Goal: Transaction & Acquisition: Purchase product/service

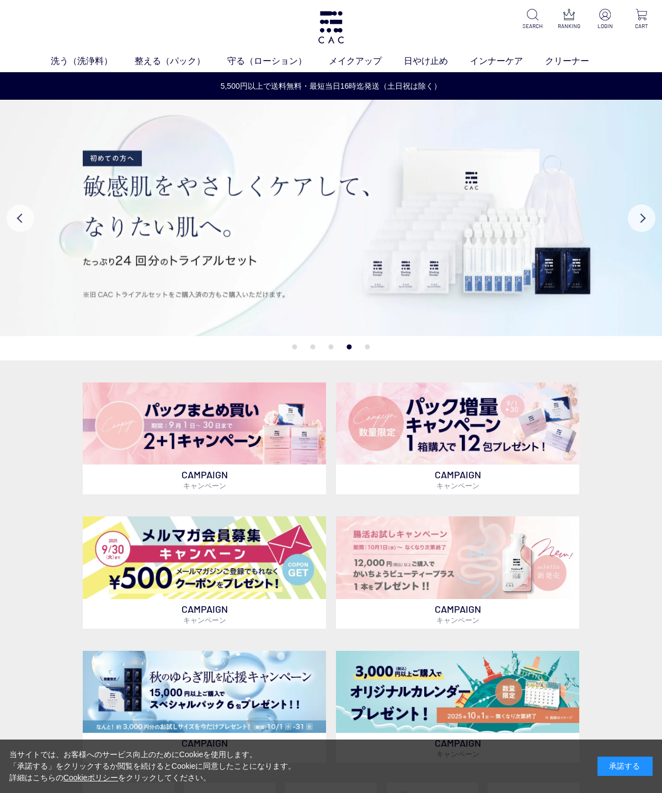
click at [92, 431] on img at bounding box center [204, 424] width 243 height 83
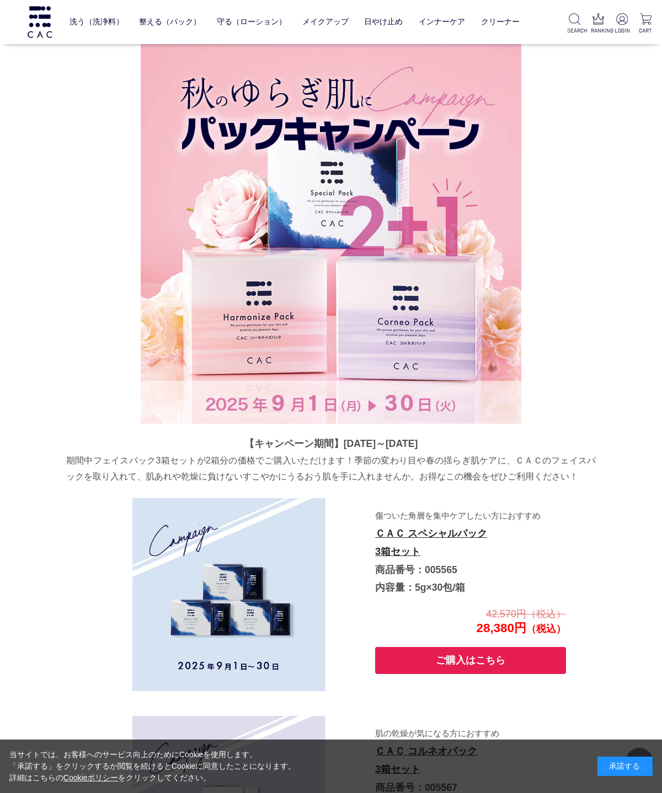
click at [229, 270] on img at bounding box center [331, 234] width 380 height 380
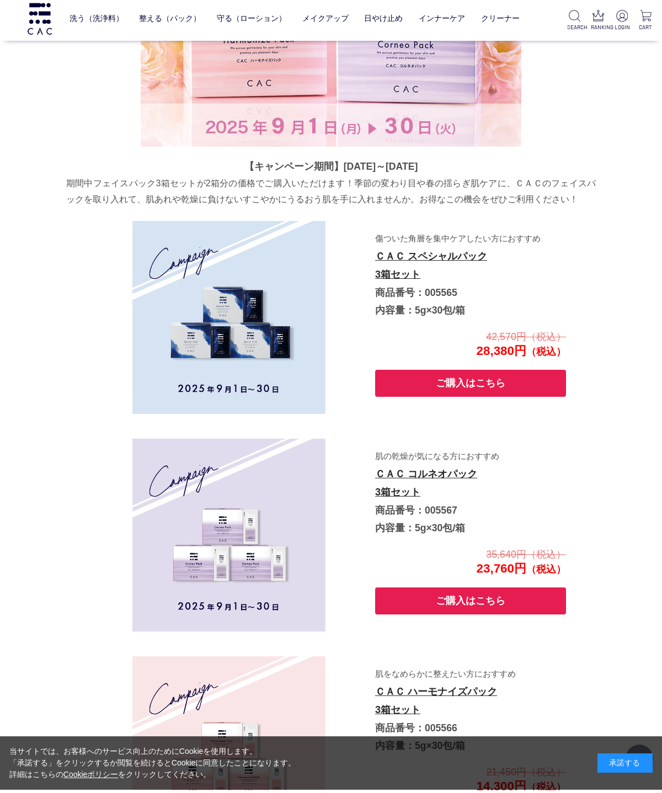
scroll to position [364, 0]
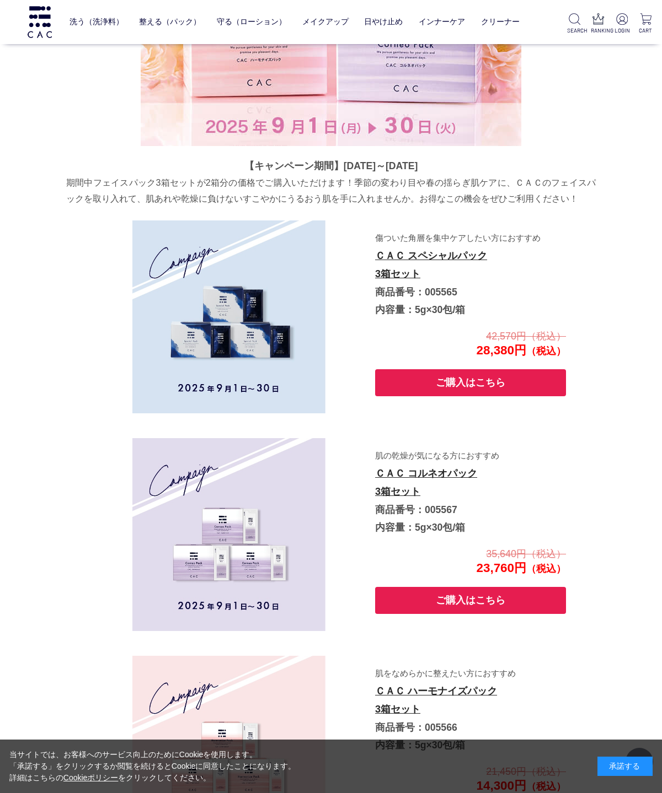
click at [190, 342] on img at bounding box center [228, 317] width 193 height 193
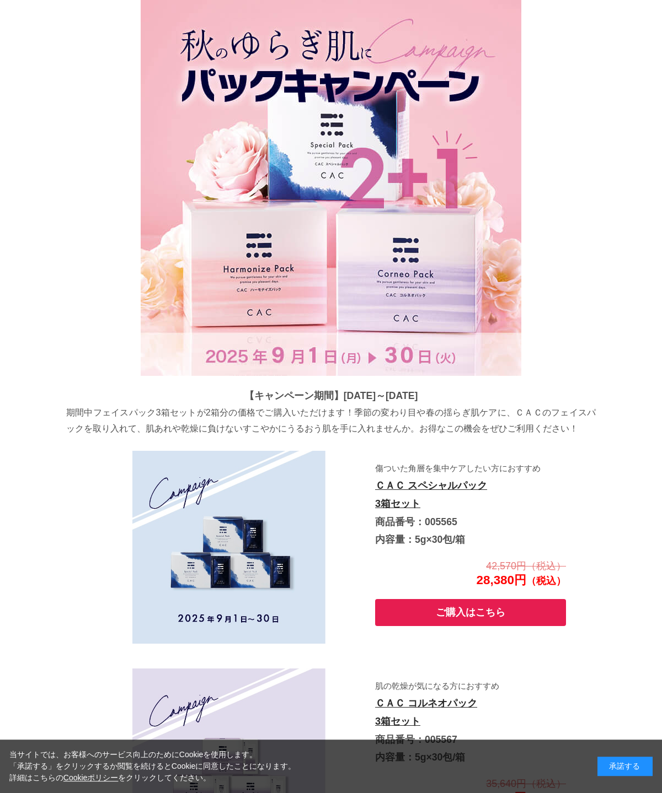
scroll to position [0, 0]
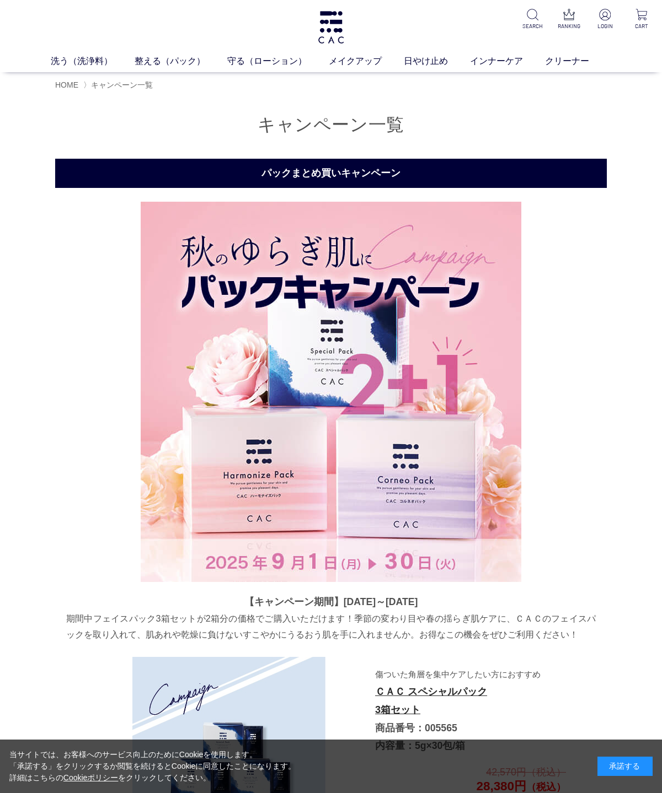
click at [66, 87] on span "HOME" at bounding box center [66, 85] width 23 height 9
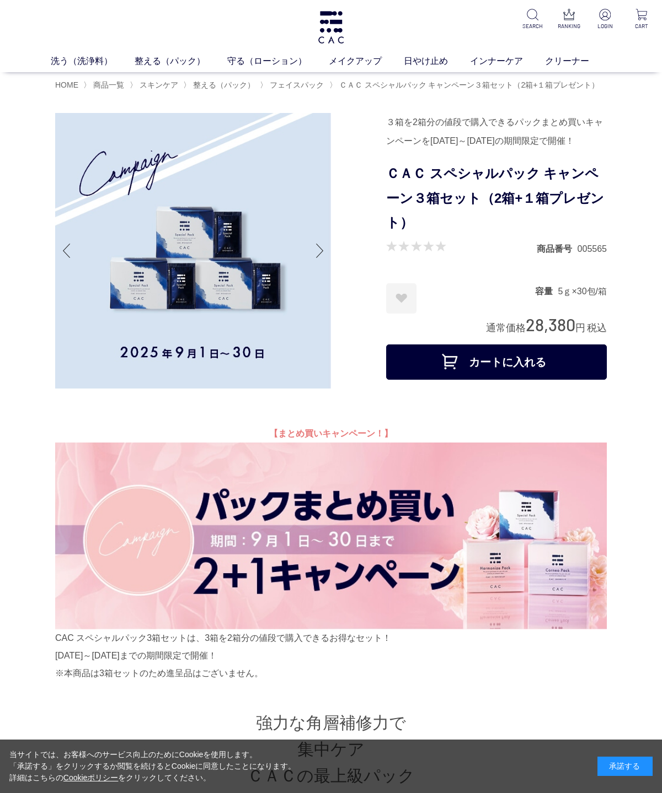
click at [125, 305] on img at bounding box center [193, 251] width 276 height 276
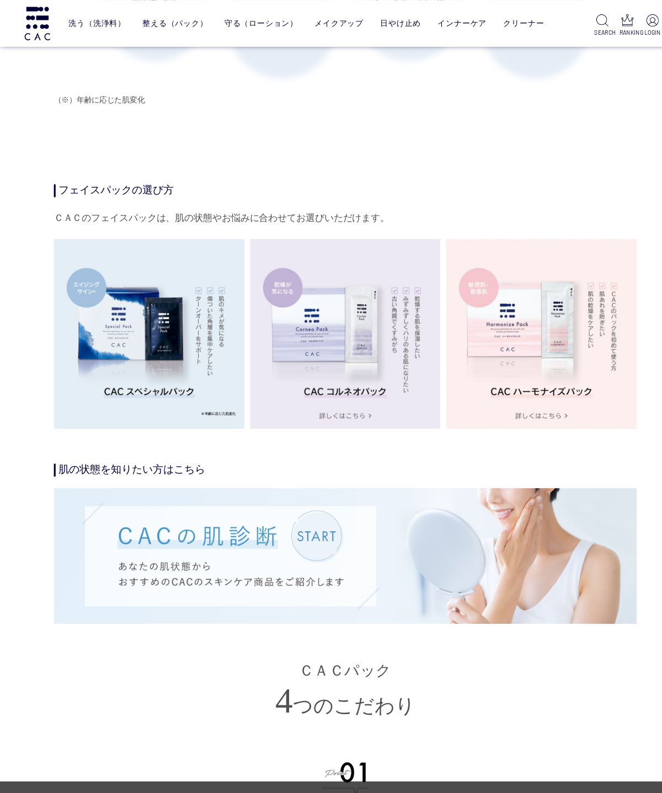
scroll to position [1768, 0]
click at [304, 407] on img at bounding box center [331, 317] width 180 height 180
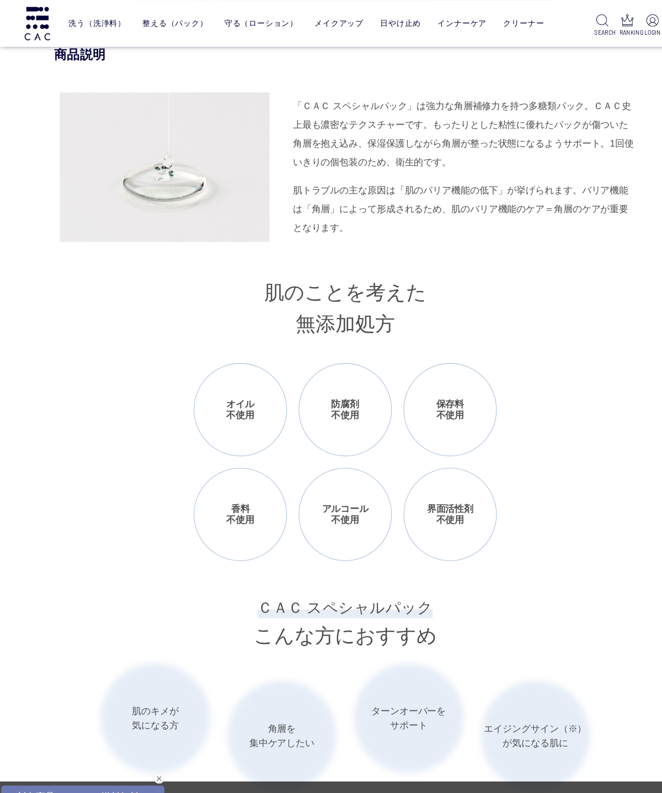
scroll to position [1074, 0]
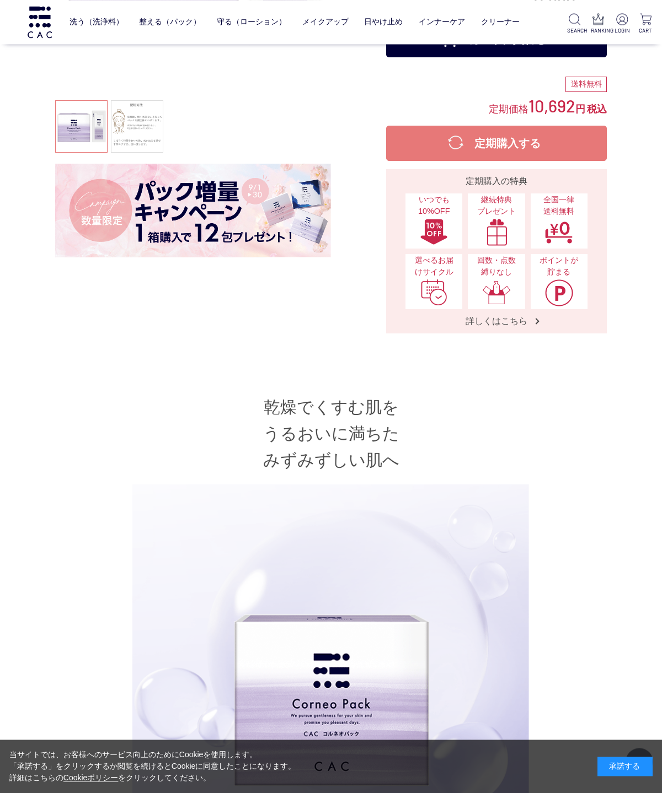
scroll to position [218, 0]
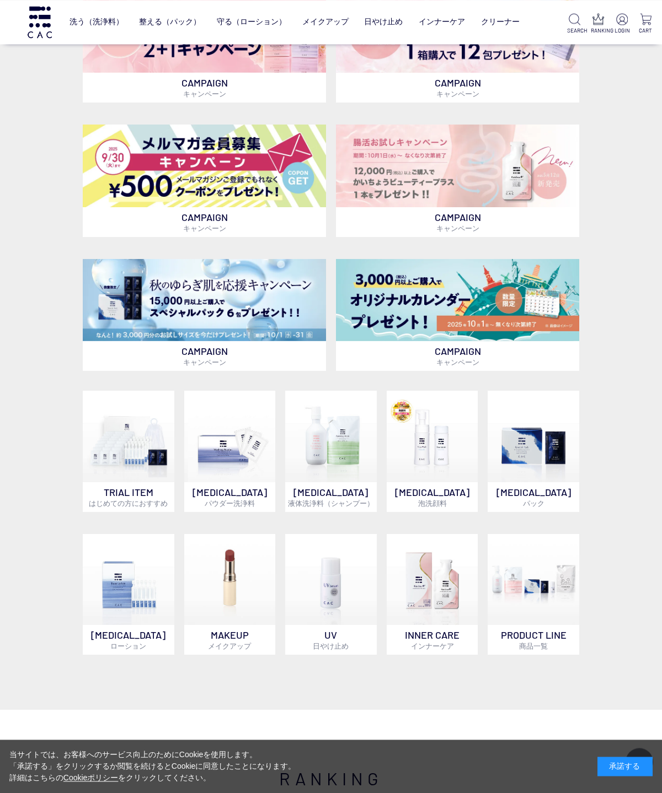
scroll to position [320, 0]
click at [312, 479] on img at bounding box center [331, 437] width 92 height 92
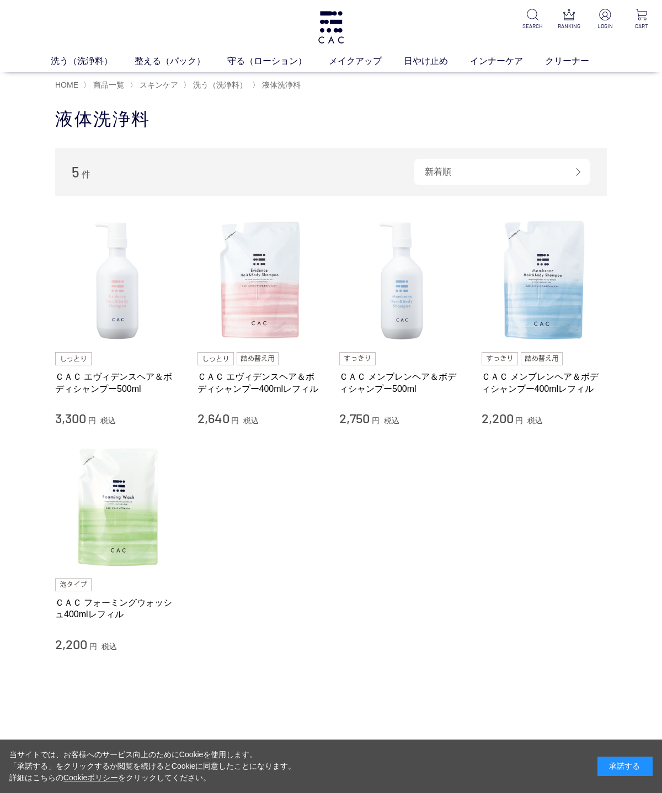
click at [112, 530] on img at bounding box center [118, 507] width 126 height 126
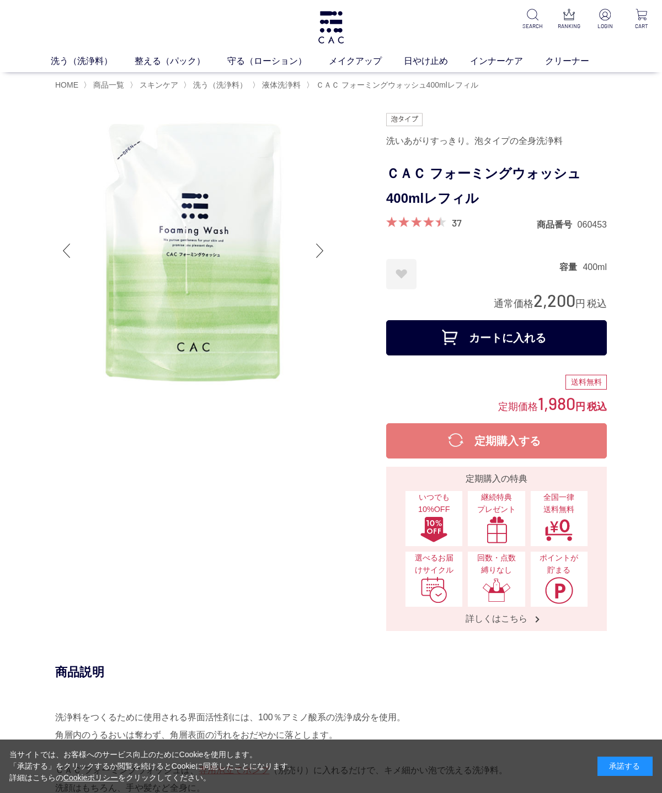
click at [452, 335] on button "カートに入れる" at bounding box center [496, 337] width 221 height 35
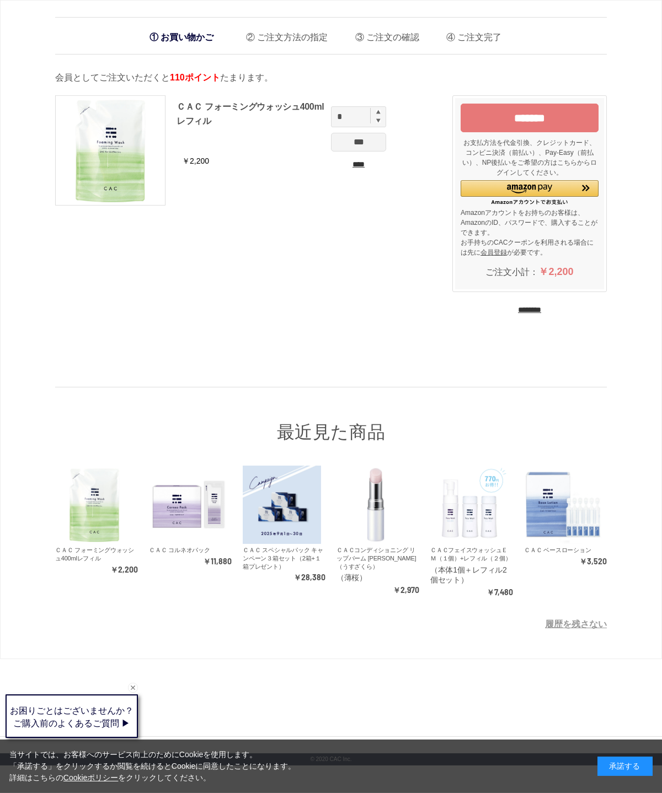
scroll to position [35, 0]
click at [360, 558] on link "ＣＡＣコンディショニング リップバーム [PERSON_NAME]（うすざくら）" at bounding box center [375, 558] width 79 height 23
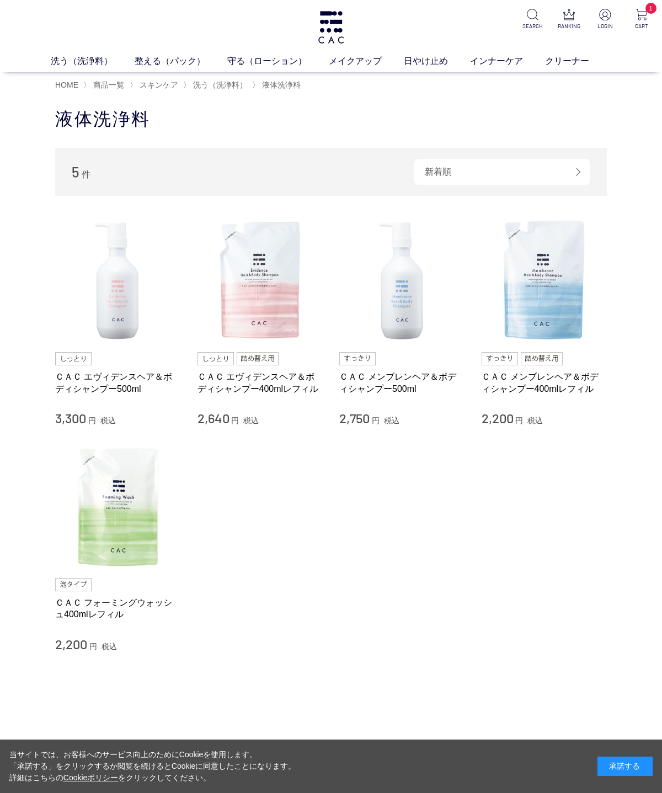
click at [159, 62] on link "整える（パック）" at bounding box center [181, 61] width 93 height 13
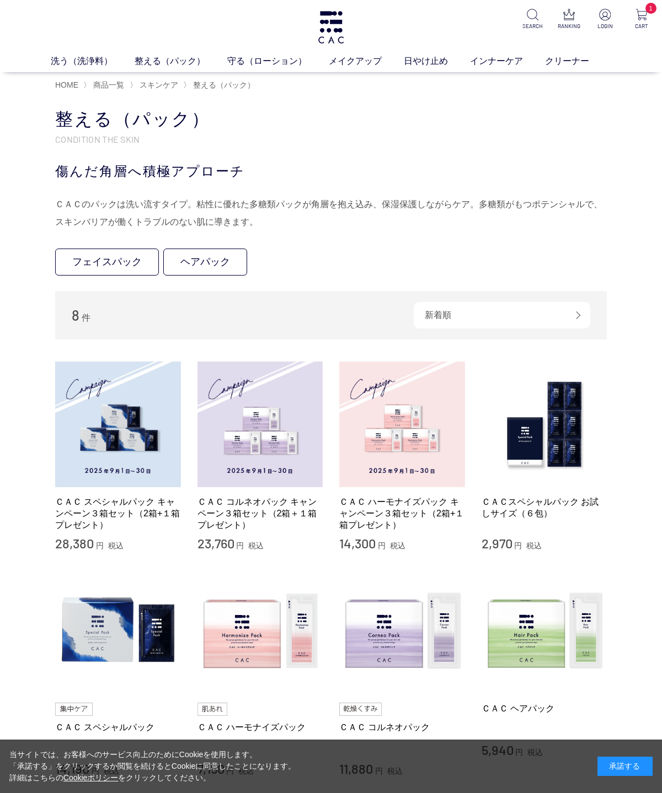
click at [74, 85] on span "HOME" at bounding box center [66, 85] width 23 height 9
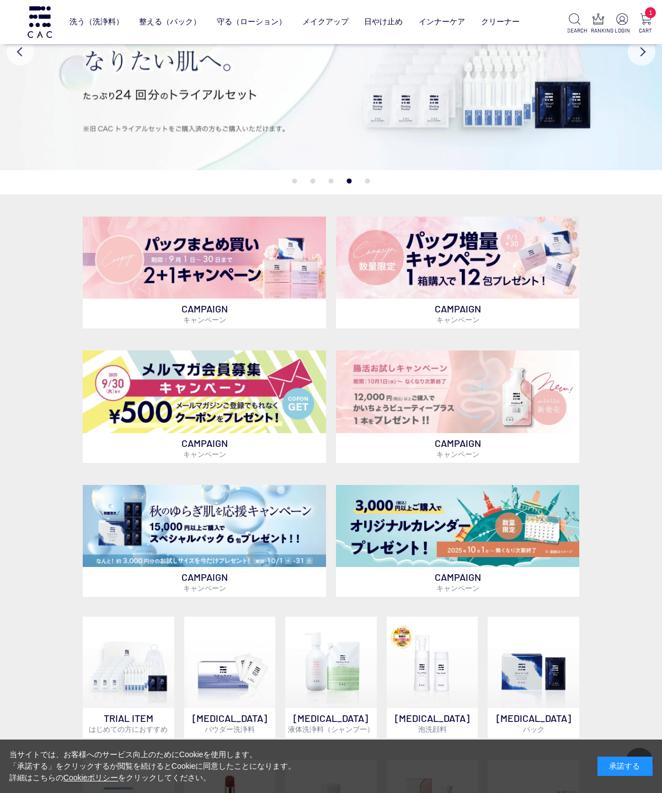
scroll to position [94, 0]
click at [407, 253] on img at bounding box center [457, 257] width 243 height 83
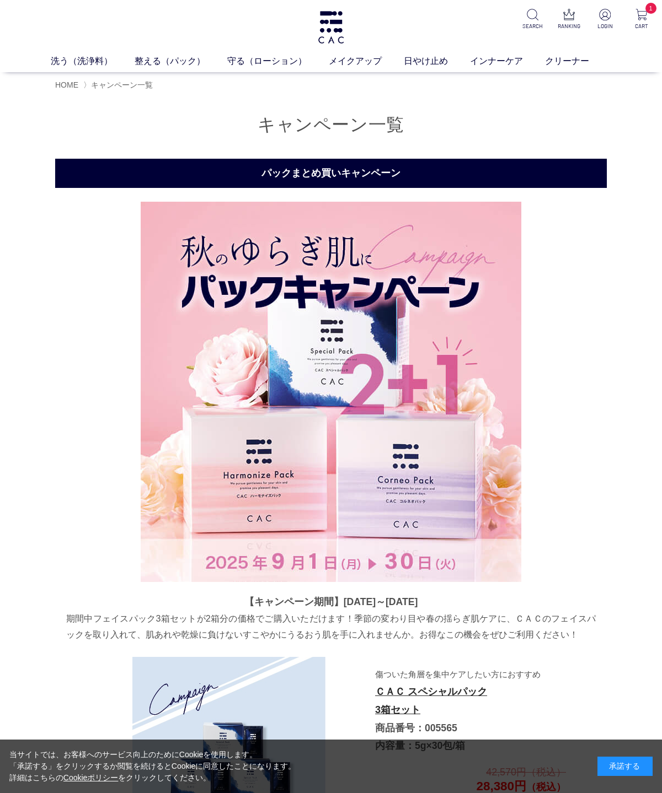
click at [235, 85] on link "液体洗浄料" at bounding box center [248, 81] width 39 height 9
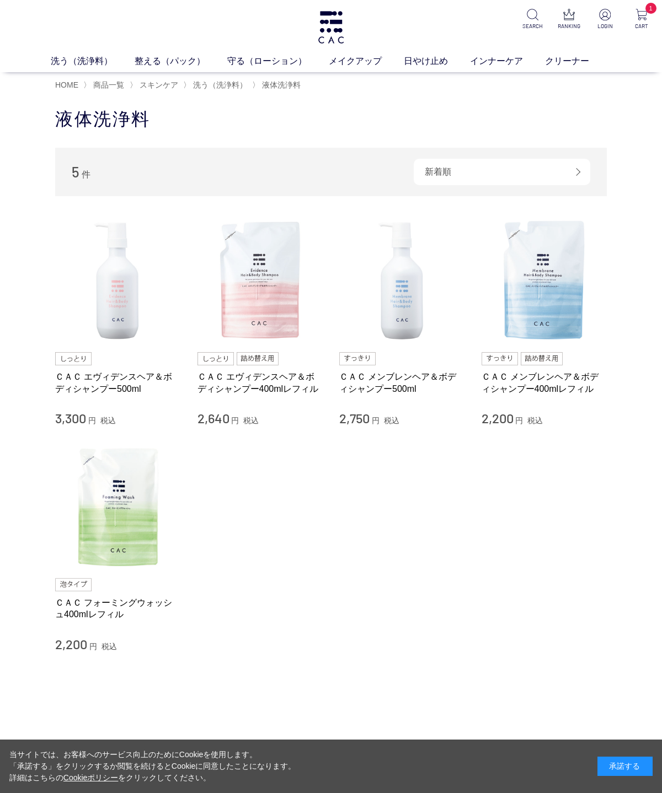
click at [366, 80] on link "泡洗顔料" at bounding box center [375, 81] width 31 height 9
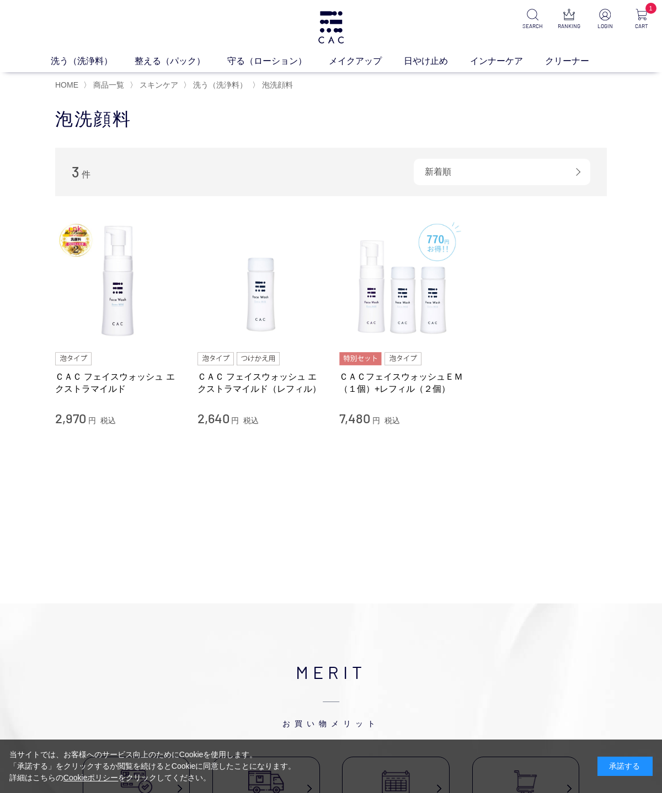
click at [244, 50] on div "洗う（洗浄料） 液体洗浄料 パウダー洗浄料 泡洗顔料 グッズ 整える（パック） フェイスパック ヘアパック 守る（ローション） 保湿化粧水 柔軟化粧水 美容液…" at bounding box center [331, 36] width 662 height 72
click at [161, 60] on link "整える（パック）" at bounding box center [181, 61] width 93 height 13
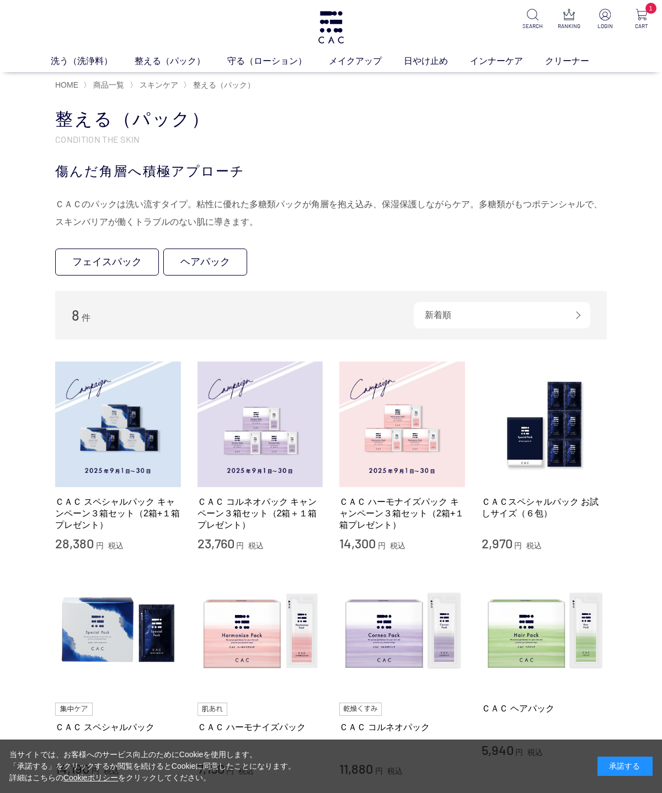
click at [552, 60] on link "クリーナー" at bounding box center [578, 61] width 66 height 13
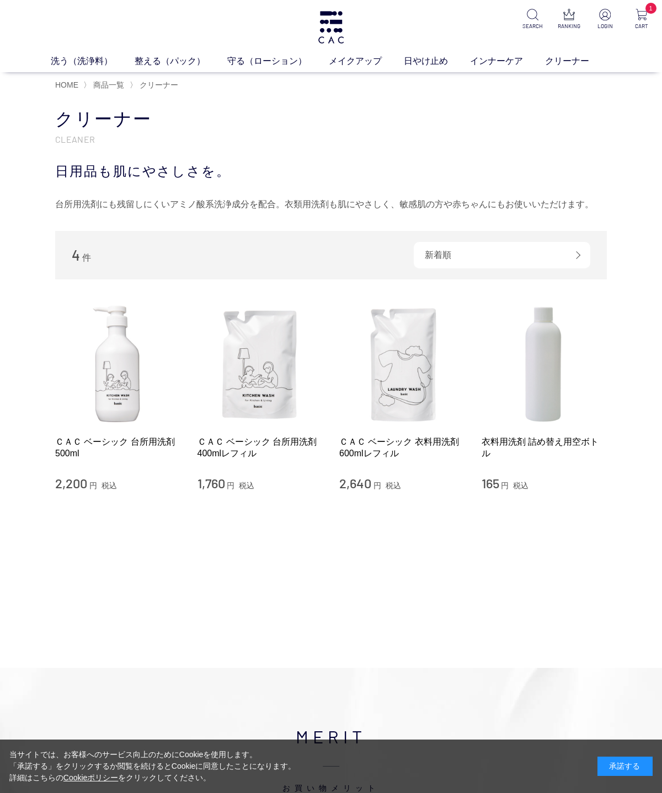
click at [291, 79] on link "アイ" at bounding box center [294, 81] width 15 height 9
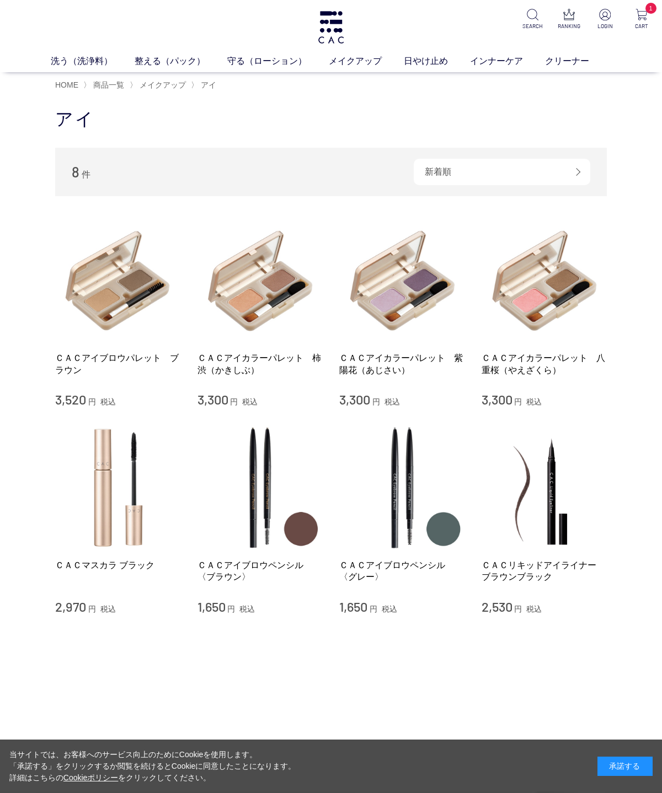
click at [404, 85] on link "リップ" at bounding box center [406, 81] width 23 height 9
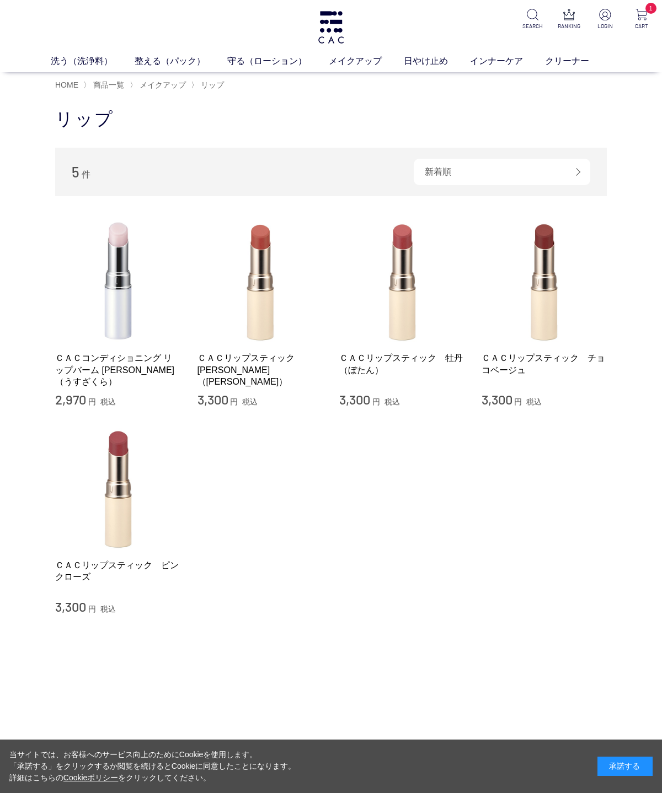
click at [362, 83] on link "美容液" at bounding box center [367, 81] width 23 height 9
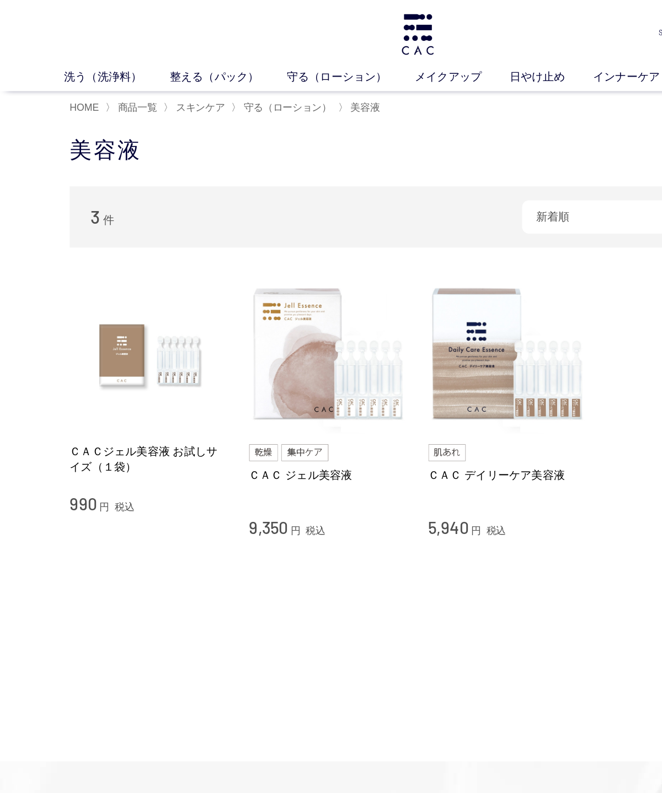
click at [214, 89] on span "守る（ローション）" at bounding box center [227, 85] width 69 height 9
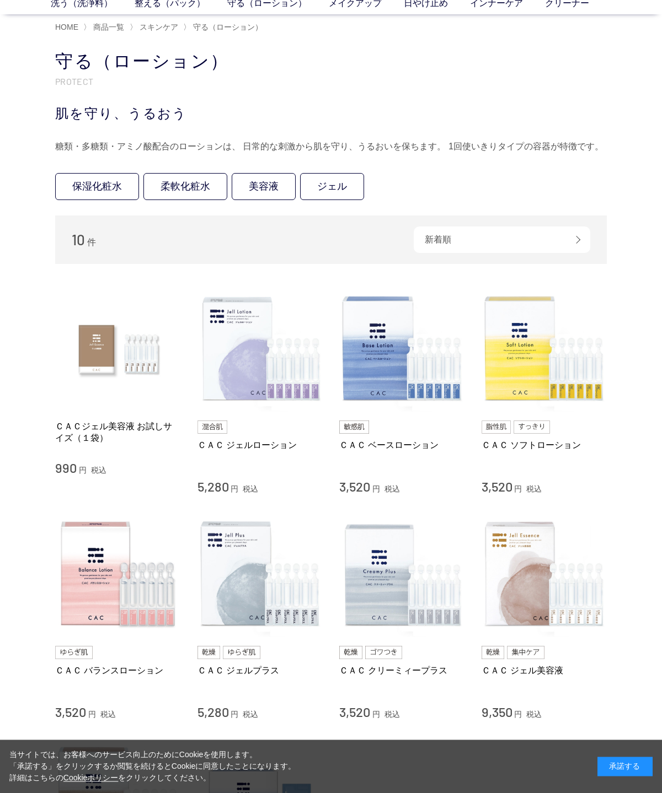
scroll to position [57, 0]
click at [183, 183] on link "柔軟化粧水" at bounding box center [185, 187] width 84 height 27
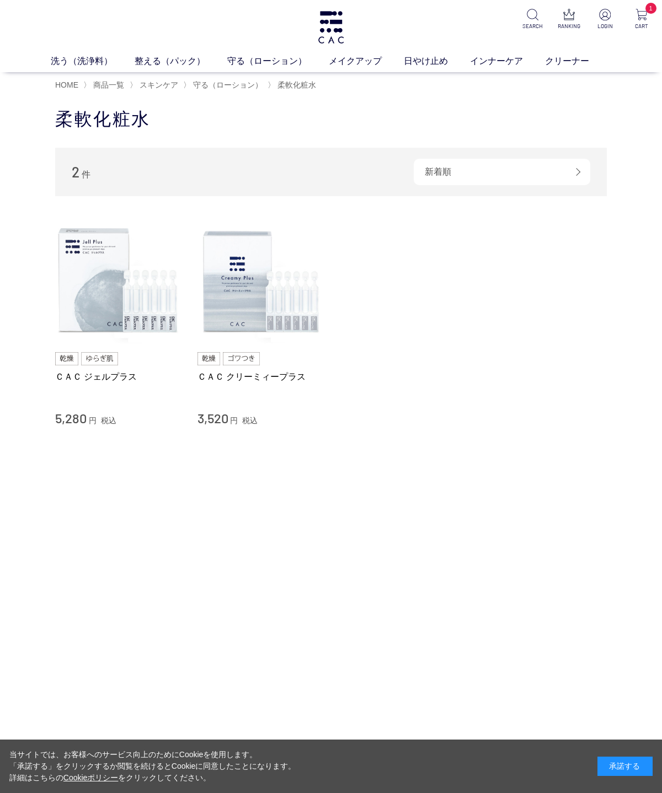
click at [222, 88] on span "守る（ローション）" at bounding box center [227, 85] width 69 height 9
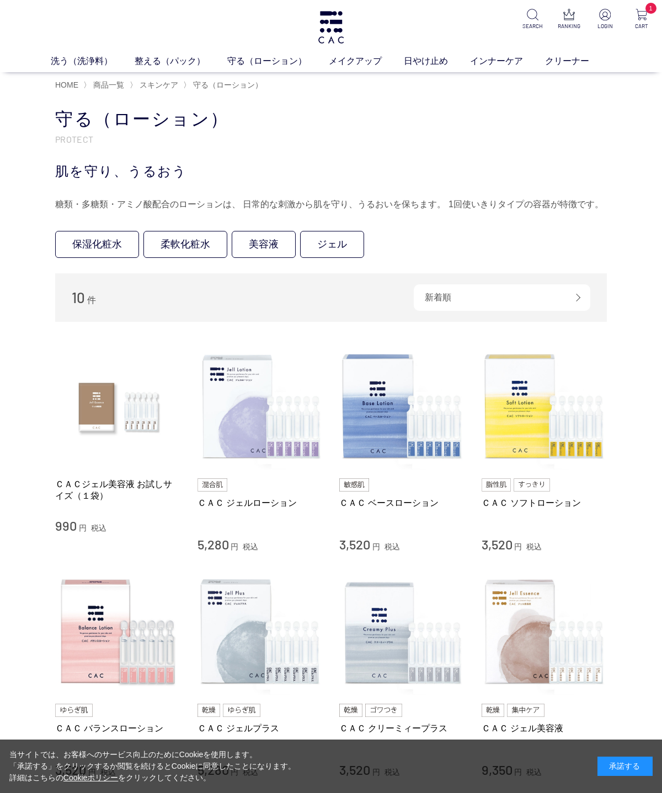
click at [91, 248] on link "保湿化粧水" at bounding box center [97, 244] width 84 height 27
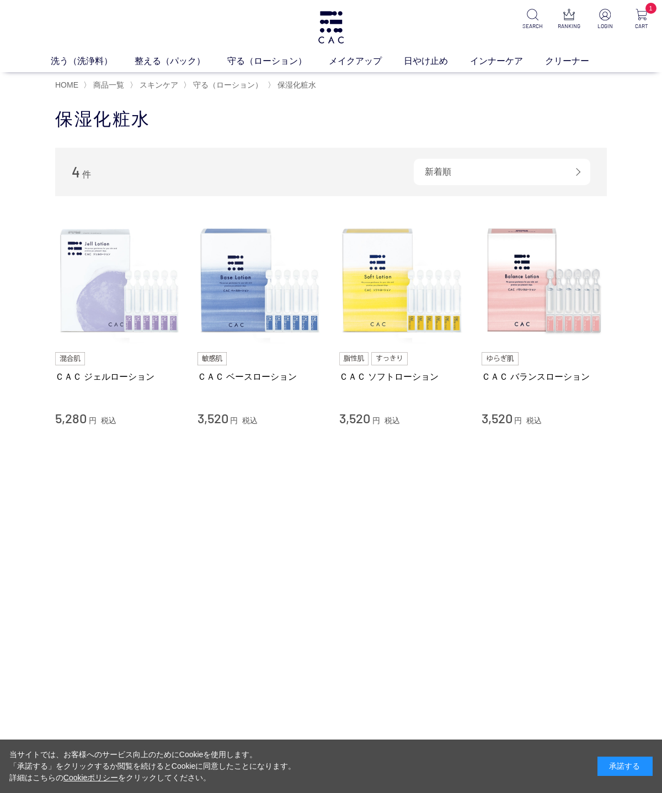
click at [221, 83] on span "守る（ローション）" at bounding box center [227, 85] width 69 height 9
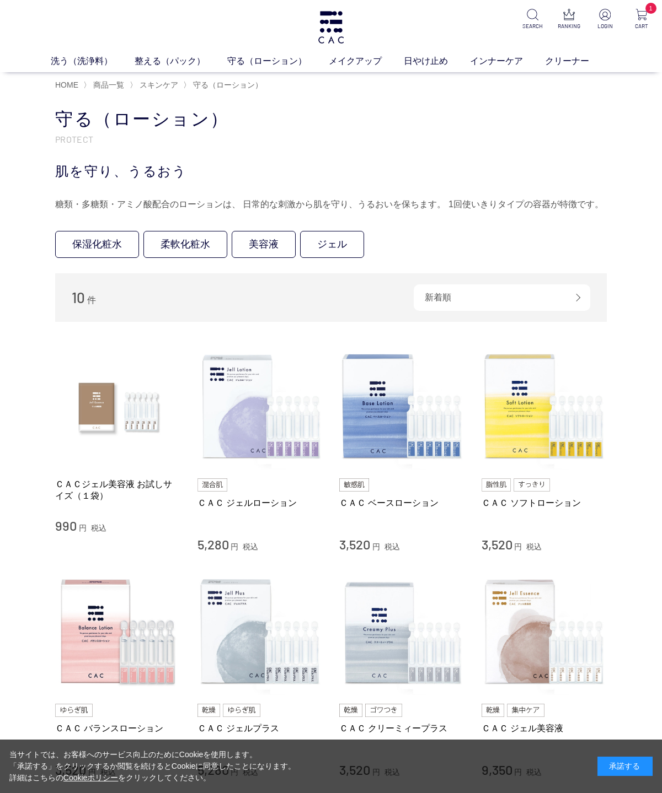
scroll to position [37, 0]
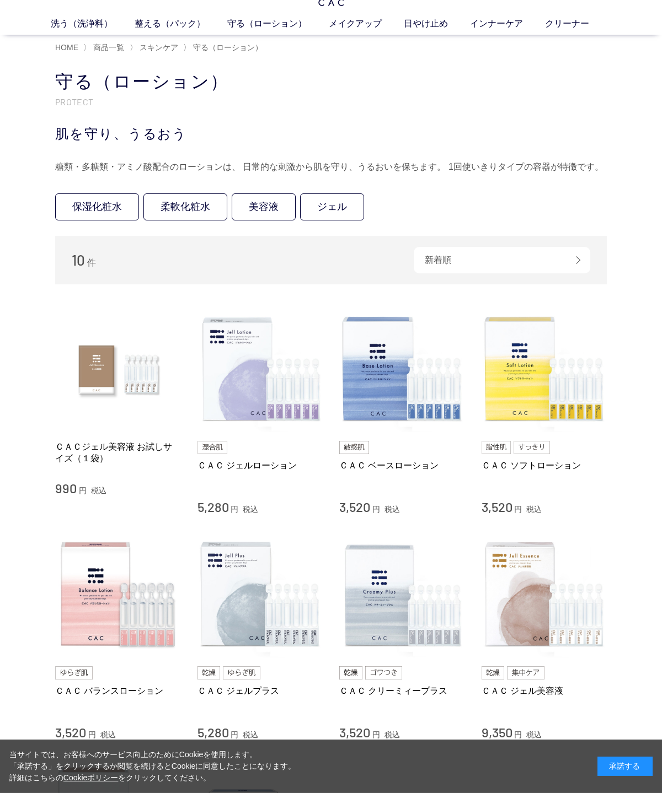
click at [75, 446] on link "ＣＡＣジェル美容液 お試しサイズ（１袋）" at bounding box center [118, 453] width 126 height 24
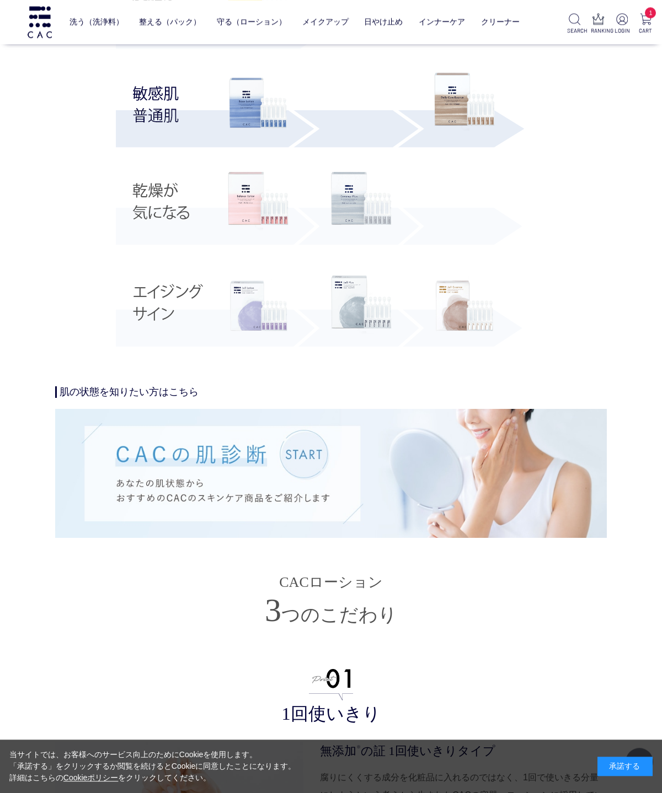
scroll to position [2392, 0]
click at [451, 304] on img at bounding box center [464, 306] width 61 height 61
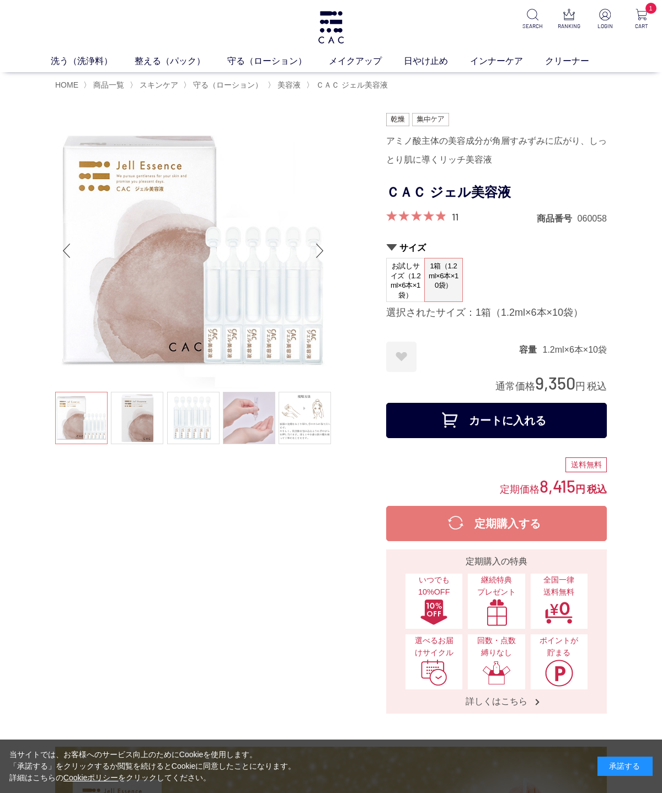
click at [398, 273] on span "お試しサイズ（1.2ml×6本×1袋）" at bounding box center [405, 281] width 37 height 44
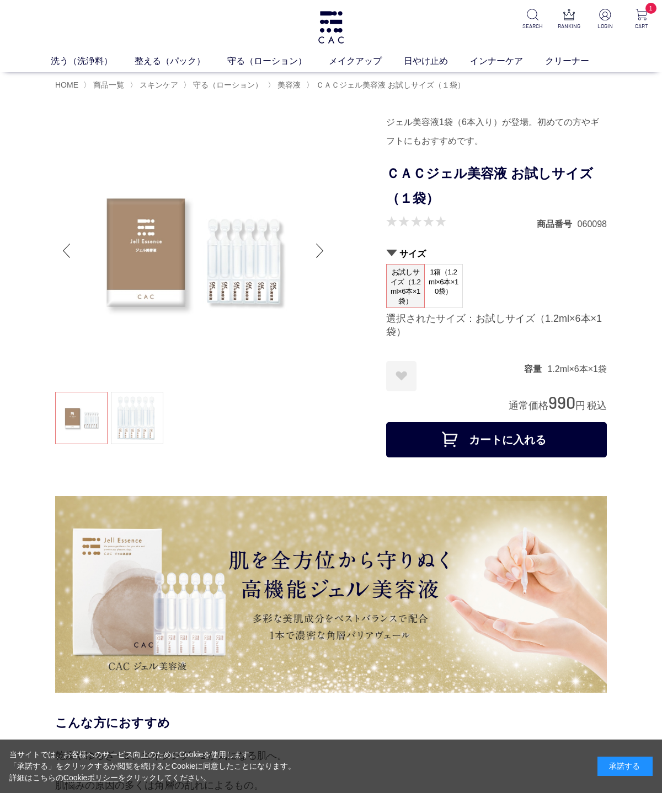
click at [227, 88] on span "守る（ローション）" at bounding box center [227, 85] width 69 height 9
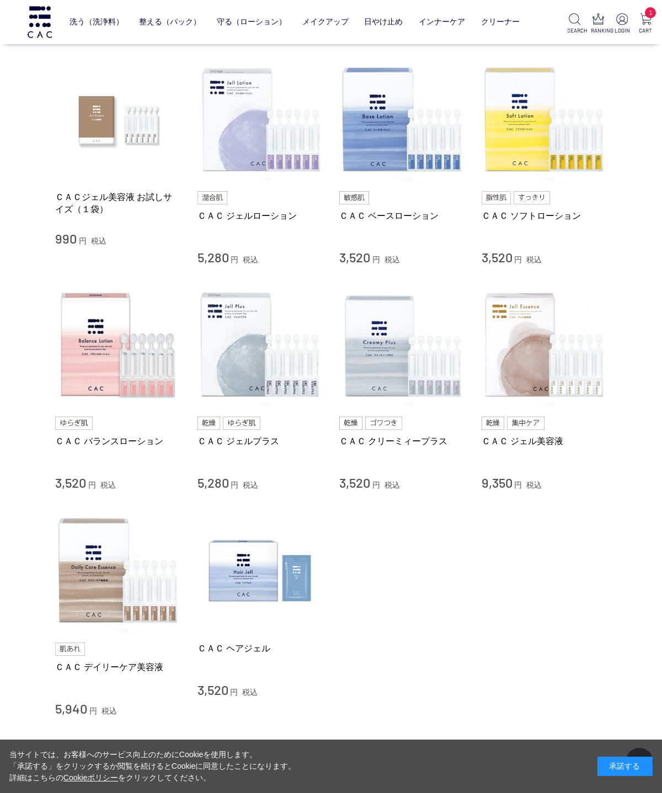
scroll to position [214, 0]
click at [93, 566] on img at bounding box center [118, 571] width 126 height 126
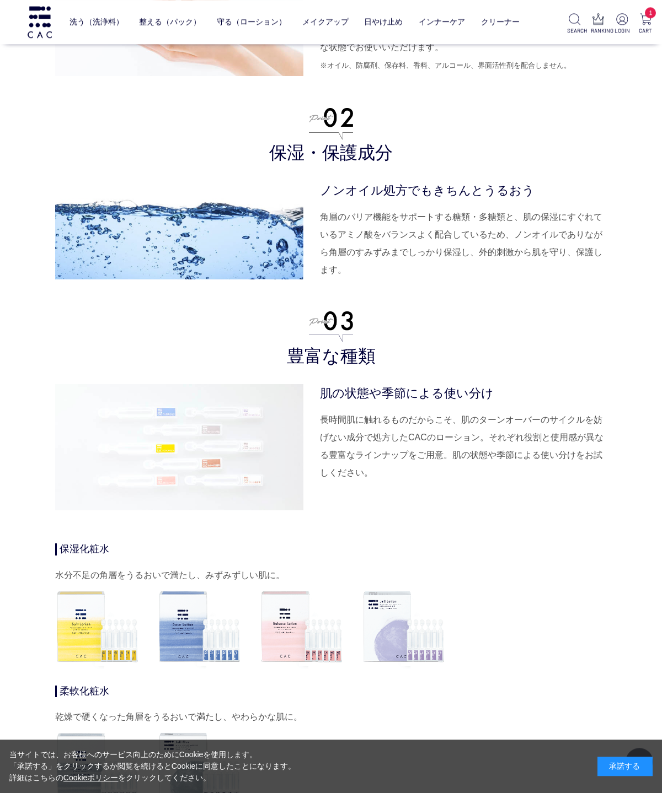
scroll to position [2887, 0]
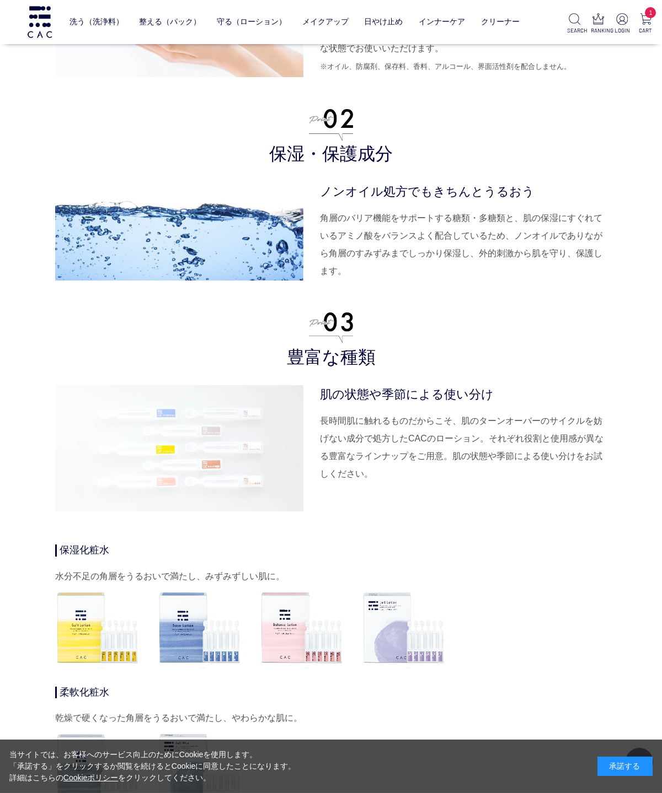
click at [159, 26] on link "整える（パック）" at bounding box center [170, 22] width 62 height 26
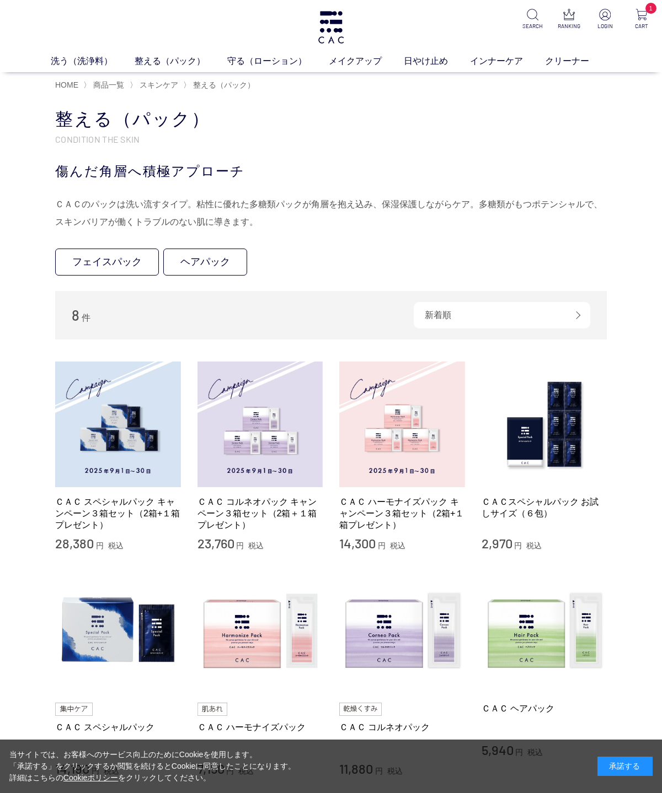
click at [388, 413] on img at bounding box center [402, 425] width 126 height 126
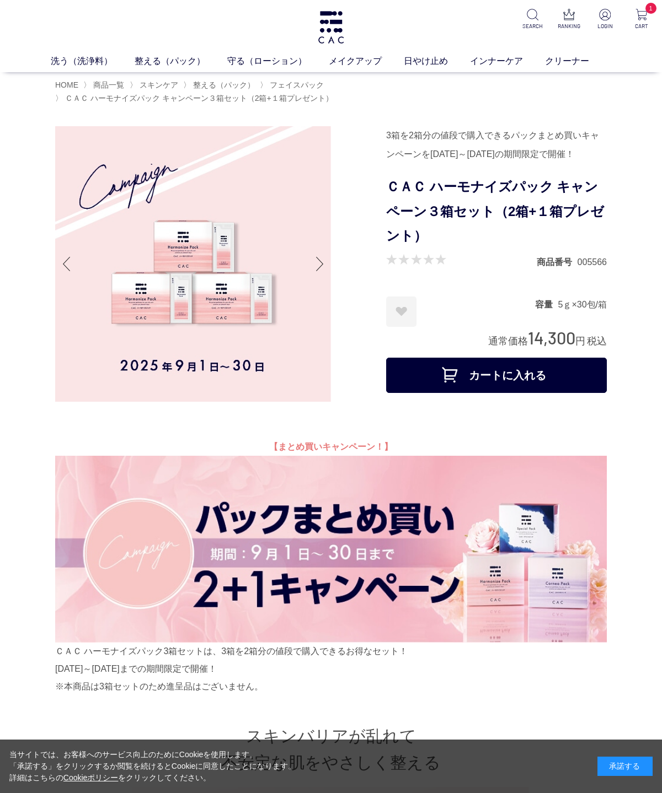
click at [457, 393] on button "カートに入れる" at bounding box center [496, 375] width 221 height 35
